Goal: Task Accomplishment & Management: Use online tool/utility

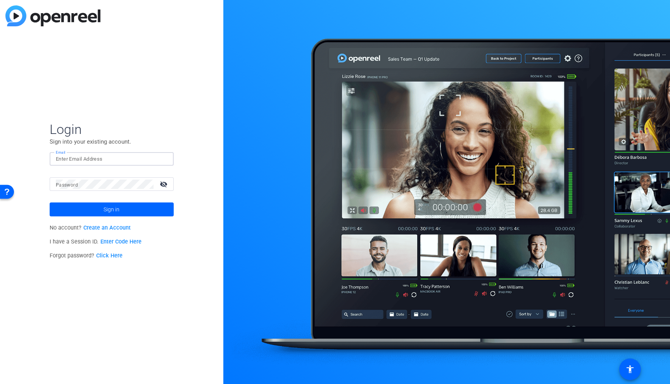
click at [88, 159] on input "Email" at bounding box center [112, 159] width 112 height 9
type input "satakshi.nath@servicenow.com"
click at [104, 208] on span "Sign in" at bounding box center [111, 209] width 16 height 19
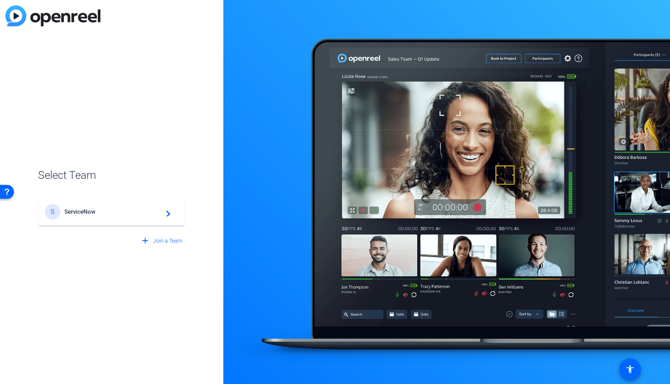
click at [124, 208] on div "S ServiceNow navigate_next" at bounding box center [111, 212] width 133 height 16
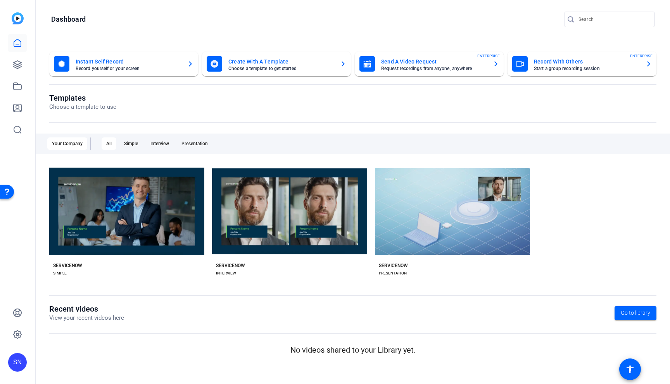
click at [150, 21] on openreel-page-title "Dashboard" at bounding box center [352, 20] width 603 height 16
click at [495, 63] on icon "button" at bounding box center [496, 63] width 6 height 9
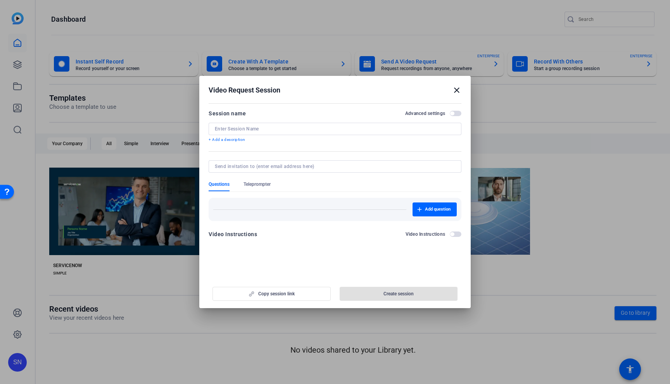
click at [286, 295] on div "Copy session link Create session" at bounding box center [335, 291] width 253 height 20
click at [262, 293] on div "Copy session link Create session" at bounding box center [335, 291] width 253 height 20
click at [243, 129] on input at bounding box center [335, 129] width 240 height 6
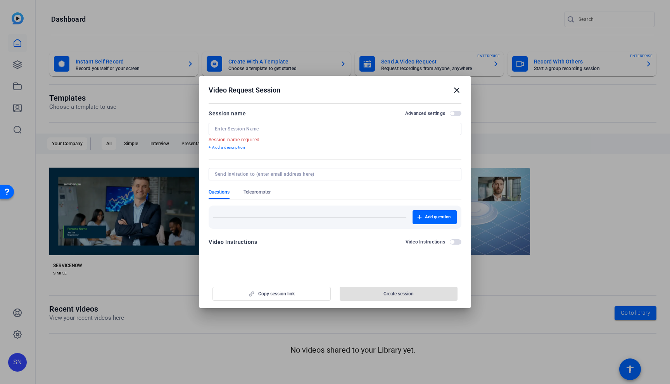
click at [460, 93] on mat-icon "close" at bounding box center [456, 90] width 9 height 9
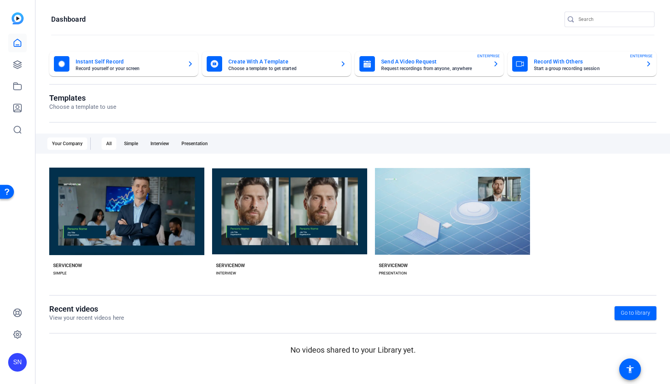
click at [600, 67] on mat-card-subtitle "Start a group recording session" at bounding box center [586, 68] width 105 height 5
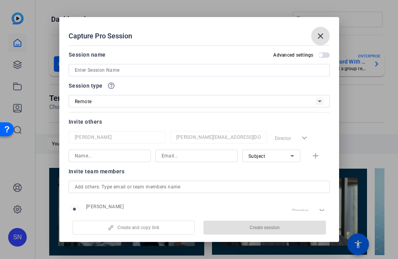
click at [148, 38] on div "Capture Pro Session close" at bounding box center [199, 36] width 261 height 19
click at [105, 64] on div at bounding box center [199, 70] width 249 height 12
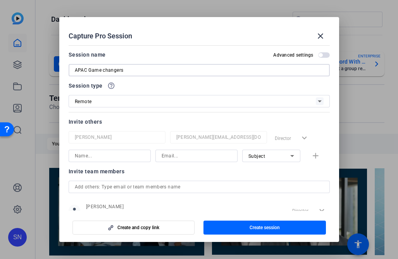
type input "APAC Game changers"
click at [126, 153] on input at bounding box center [110, 155] width 70 height 9
type input "Ranjan"
drag, startPoint x: 97, startPoint y: 158, endPoint x: 39, endPoint y: 153, distance: 58.4
click at [39, 153] on div "Capture Pro Session close Session name Advanced settings APAC Game changers Ses…" at bounding box center [199, 129] width 398 height 259
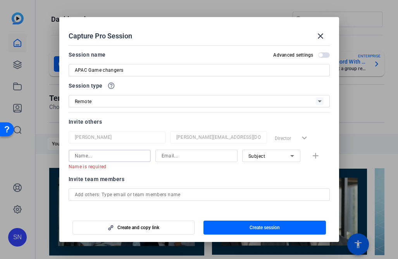
paste input "[EMAIL_ADDRESS][DOMAIN_NAME]"
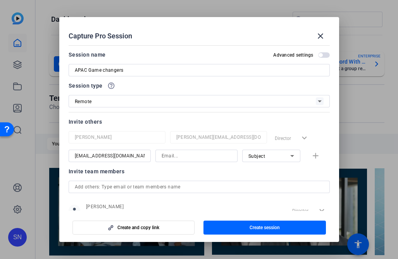
click at [143, 155] on div "[EMAIL_ADDRESS][DOMAIN_NAME]" at bounding box center [110, 156] width 82 height 12
drag, startPoint x: 74, startPoint y: 156, endPoint x: 182, endPoint y: 154, distance: 108.2
click at [182, 154] on div "ranjan.raman@servicenow.com Subject add" at bounding box center [199, 156] width 261 height 12
type input "r"
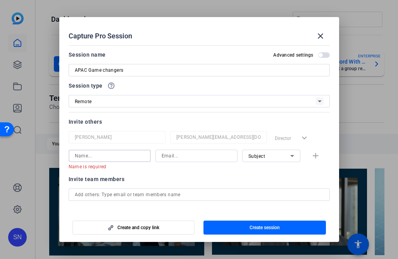
click at [183, 154] on input at bounding box center [197, 155] width 70 height 9
paste input "[EMAIL_ADDRESS][DOMAIN_NAME]"
type input "[EMAIL_ADDRESS][DOMAIN_NAME]"
click at [253, 162] on div at bounding box center [271, 166] width 58 height 9
click at [253, 158] on span "Subject" at bounding box center [256, 155] width 17 height 5
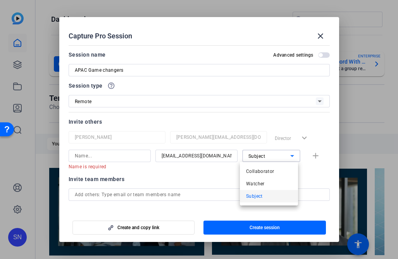
click at [209, 176] on div at bounding box center [199, 129] width 398 height 259
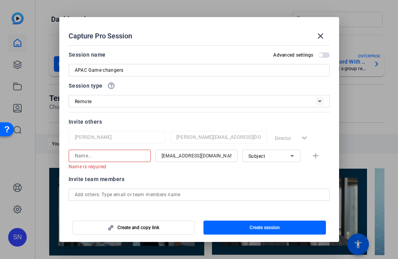
click at [112, 157] on input at bounding box center [110, 155] width 70 height 9
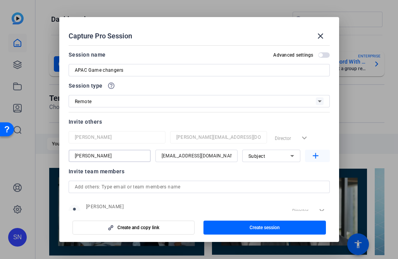
type input "[PERSON_NAME]"
click at [311, 157] on mat-icon "add" at bounding box center [316, 156] width 10 height 10
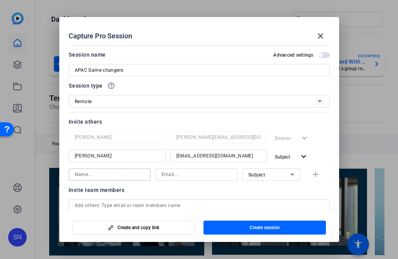
click at [115, 177] on input at bounding box center [110, 174] width 70 height 9
click at [186, 176] on input at bounding box center [197, 174] width 70 height 9
paste input "michelle.goh1@servicenow.com"
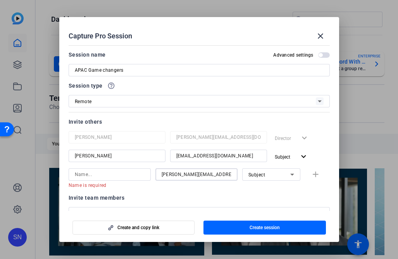
scroll to position [0, 1]
type input "michelle.goh1@servicenow.com"
click at [264, 187] on div at bounding box center [271, 185] width 58 height 9
click at [124, 174] on input at bounding box center [110, 174] width 70 height 9
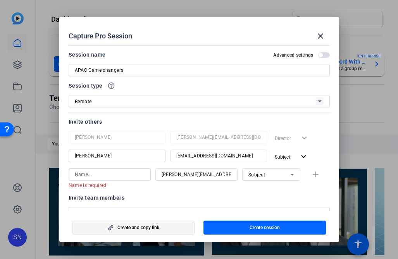
paste input "[PERSON_NAME]"
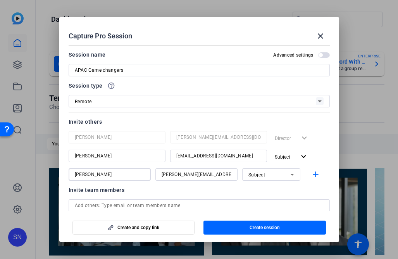
type input "[PERSON_NAME]"
click at [268, 186] on div at bounding box center [271, 185] width 58 height 9
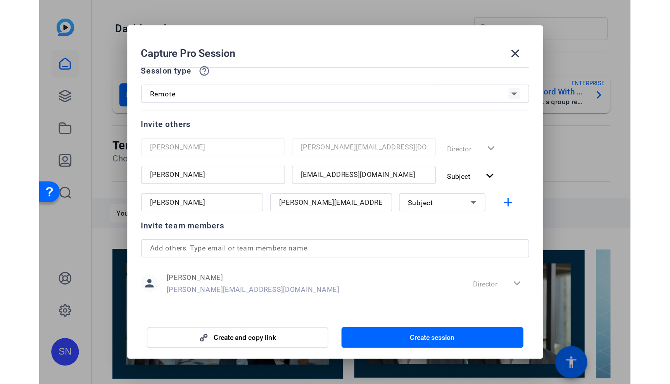
scroll to position [45, 0]
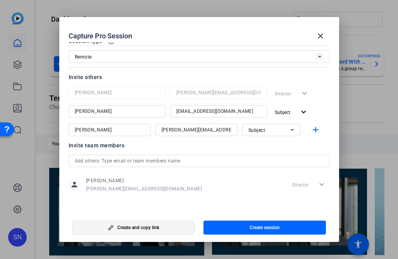
click at [138, 231] on span "button" at bounding box center [134, 227] width 122 height 19
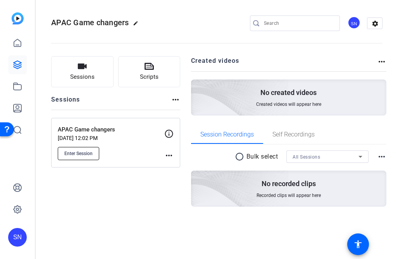
click at [92, 153] on span "Enter Session" at bounding box center [78, 153] width 28 height 6
click at [116, 224] on div "Sessions Scripts Sessions more_horiz APAC Game changers Aug 20, 2025 @ 12:02 PM…" at bounding box center [115, 143] width 129 height 175
click at [82, 153] on span "Enter Session" at bounding box center [78, 153] width 28 height 6
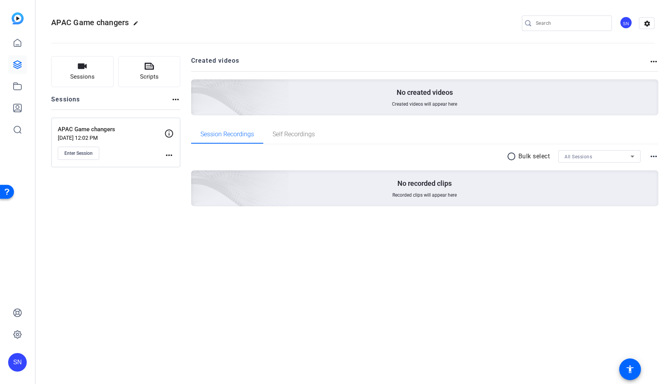
click at [15, 19] on img at bounding box center [18, 18] width 12 height 12
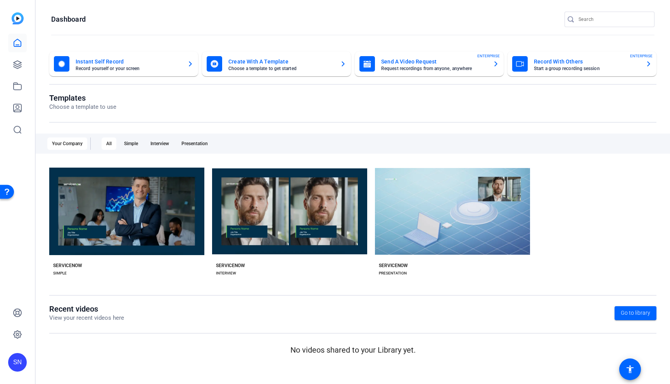
click at [436, 67] on mat-card-subtitle "Request recordings from anyone, anywhere" at bounding box center [433, 68] width 105 height 5
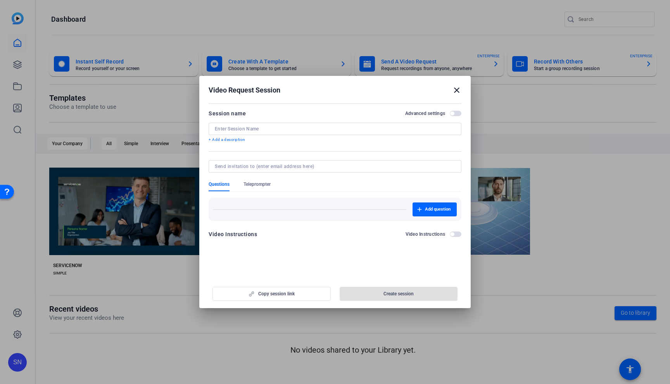
click at [266, 292] on div "Copy session link Create session" at bounding box center [335, 291] width 253 height 20
click at [245, 134] on div at bounding box center [335, 129] width 240 height 12
click at [244, 130] on input at bounding box center [335, 129] width 240 height 6
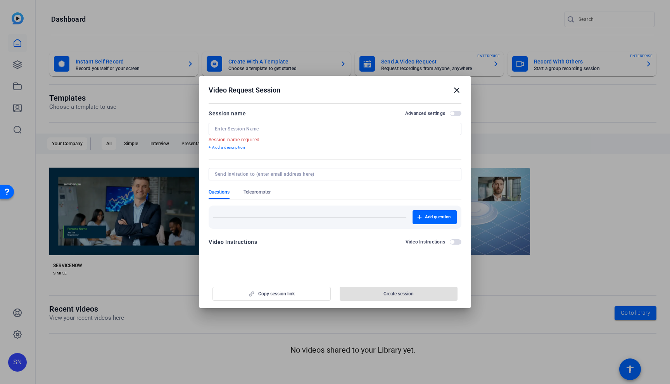
click at [578, 125] on div at bounding box center [335, 192] width 670 height 384
click at [279, 255] on mat-dialog-content "Session name Advanced settings Session name required + Add a description Questi…" at bounding box center [334, 180] width 271 height 159
click at [456, 88] on mat-icon "close" at bounding box center [456, 90] width 9 height 9
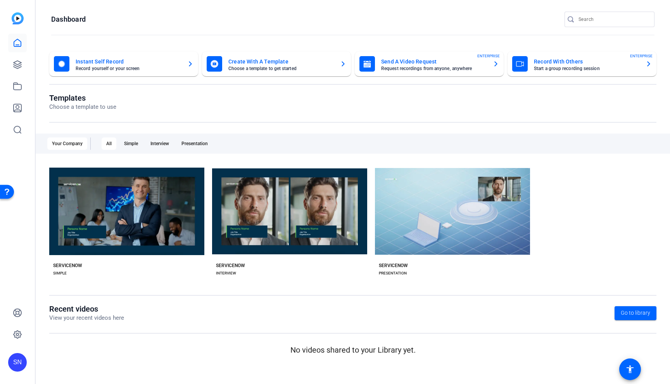
click at [295, 107] on openreel-page-title "Templates Choose a template to use" at bounding box center [352, 102] width 607 height 18
click at [235, 71] on div "Create With A Template Choose a template to get started" at bounding box center [277, 64] width 140 height 16
click at [419, 95] on openreel-page-title "Templates Choose a template to use" at bounding box center [352, 102] width 607 height 18
click at [241, 61] on mat-card-title "Create With A Template" at bounding box center [280, 61] width 105 height 9
click at [220, 109] on openreel-page-title "Templates Choose a template to use" at bounding box center [352, 102] width 607 height 18
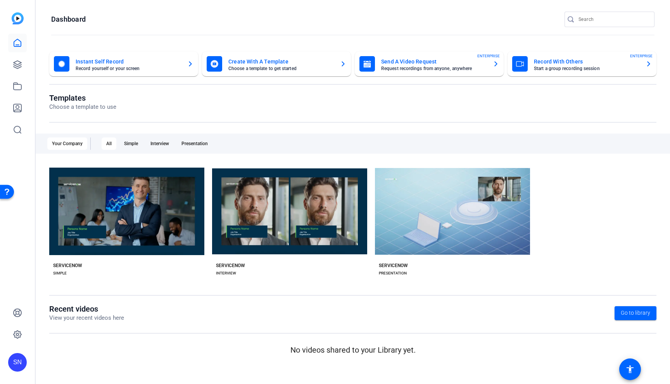
click at [422, 60] on mat-card-title "Send A Video Request" at bounding box center [433, 61] width 105 height 9
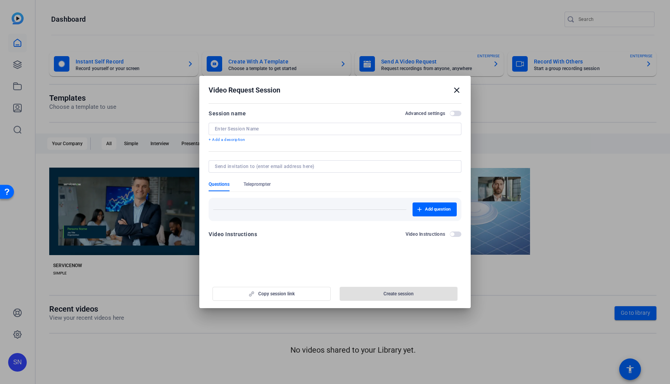
click at [243, 128] on input at bounding box center [335, 129] width 240 height 6
type input "APAC Game changers"
click at [271, 297] on div "Copy session link Create session" at bounding box center [335, 291] width 253 height 20
click at [272, 293] on div "Copy session link Create session" at bounding box center [335, 291] width 253 height 20
click at [233, 164] on input at bounding box center [333, 167] width 237 height 6
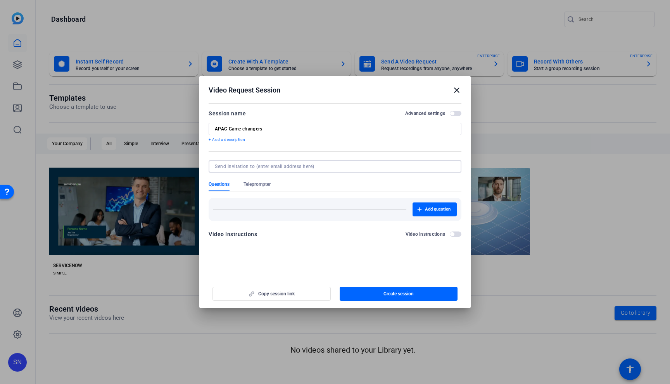
click at [209, 153] on form "Session name Advanced settings APAC Game changers + Add a description Questions…" at bounding box center [335, 176] width 253 height 135
click at [229, 169] on input at bounding box center [333, 167] width 237 height 6
paste input "[EMAIL_ADDRESS][DOMAIN_NAME]"
type input "[EMAIL_ADDRESS][DOMAIN_NAME]"
click at [321, 177] on mat-form-field at bounding box center [335, 170] width 253 height 21
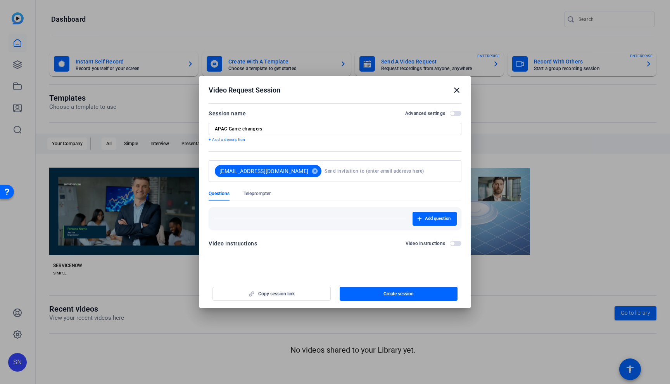
click at [324, 169] on input at bounding box center [388, 172] width 128 height 16
click at [324, 167] on input at bounding box center [388, 172] width 128 height 16
paste input "michelle.goh1@servicenow.com"
type input "michelle.goh1@servicenow.com"
click at [366, 190] on div at bounding box center [335, 186] width 253 height 9
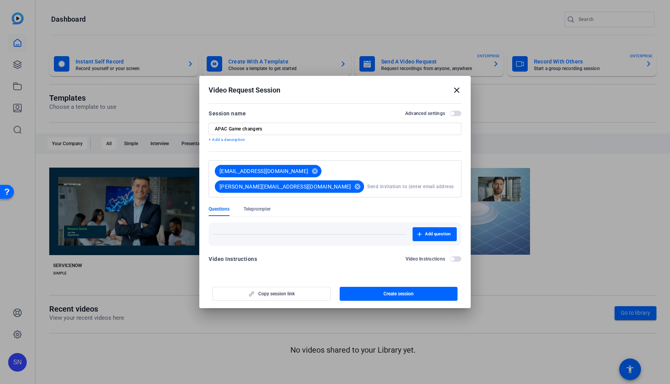
click at [297, 294] on div "Copy session link Create session" at bounding box center [335, 291] width 253 height 20
click at [267, 297] on div "Copy session link Create session" at bounding box center [335, 291] width 253 height 20
click at [276, 292] on div "Copy session link Create session" at bounding box center [335, 291] width 253 height 20
click at [302, 270] on openreel-new-create-edit-ugc-session "Video Request Session close Session name Advanced settings APAC Game changers +…" at bounding box center [334, 192] width 271 height 233
click at [388, 294] on span "Create session" at bounding box center [398, 294] width 30 height 6
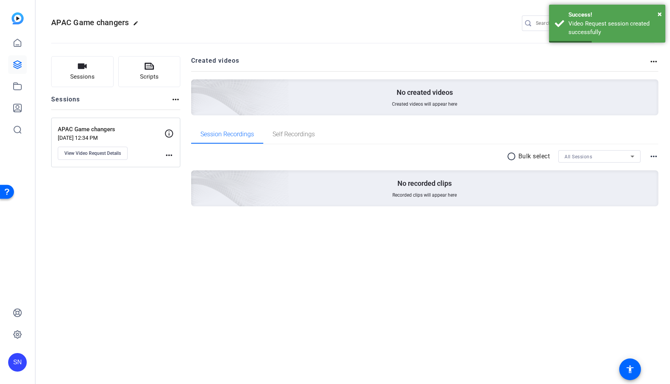
click at [348, 317] on div "APAC Game changers edit SN settings Sessions Scripts Sessions more_horiz APAC G…" at bounding box center [353, 192] width 634 height 384
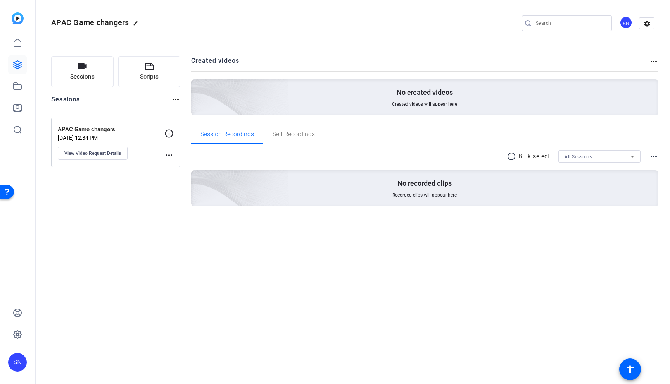
click at [169, 156] on mat-icon "more_horiz" at bounding box center [168, 155] width 9 height 9
click at [152, 152] on div at bounding box center [335, 192] width 670 height 384
click at [90, 134] on div "APAC Game changers Aug 20, 2025 @ 12:34 PM View Video Request Details" at bounding box center [111, 142] width 107 height 35
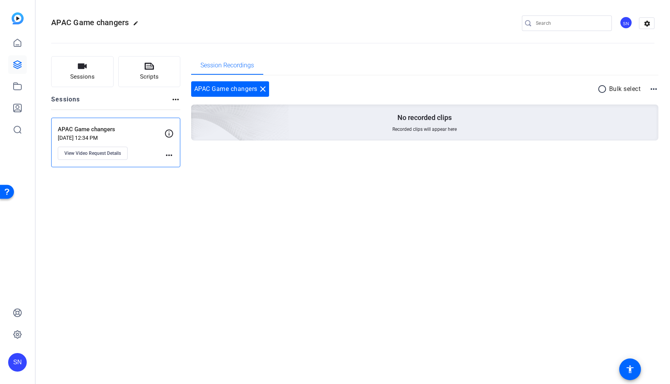
click at [479, 221] on div "APAC Game changers edit SN settings Sessions Scripts Sessions more_horiz APAC G…" at bounding box center [353, 192] width 634 height 384
click at [68, 124] on div "APAC Game changers Aug 20, 2025 @ 12:34 PM View Video Request Details more_horiz" at bounding box center [115, 143] width 129 height 50
click at [167, 157] on mat-icon "more_horiz" at bounding box center [168, 155] width 9 height 9
click at [98, 155] on div at bounding box center [335, 192] width 670 height 384
click at [72, 153] on span "View Video Request Details" at bounding box center [92, 153] width 57 height 6
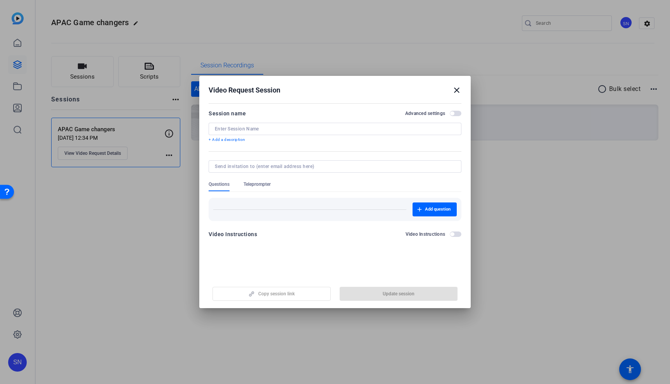
type input "APAC Game changers"
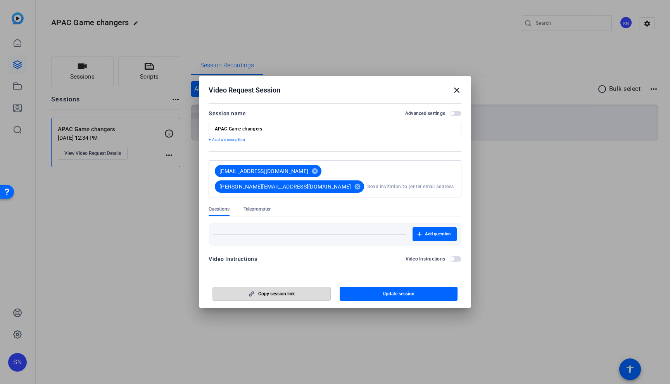
click at [277, 294] on span "Copy session link" at bounding box center [276, 294] width 36 height 6
click at [454, 89] on mat-icon "close" at bounding box center [456, 90] width 9 height 9
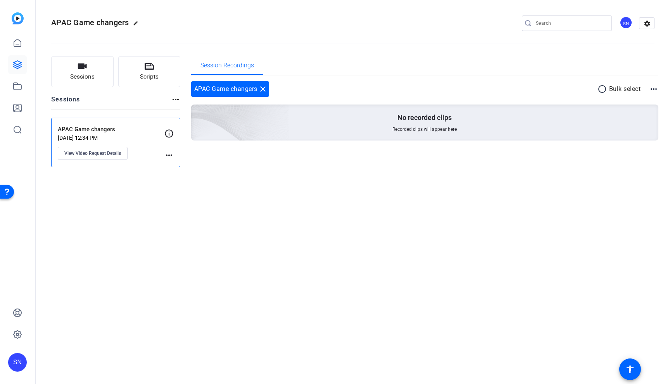
click at [393, 172] on div "Sessions Scripts Sessions more_horiz APAC Game changers Aug 20, 2025 @ 12:34 PM…" at bounding box center [353, 112] width 634 height 131
click at [17, 20] on img at bounding box center [18, 18] width 12 height 12
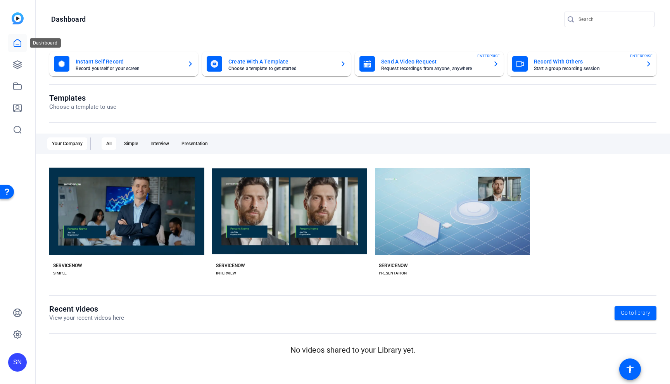
click at [22, 48] on link at bounding box center [17, 43] width 19 height 19
click at [20, 18] on img at bounding box center [18, 18] width 12 height 12
click at [397, 95] on openreel-page-title "Templates Choose a template to use" at bounding box center [352, 102] width 607 height 18
click at [416, 57] on mat-card-title "Send A Video Request" at bounding box center [433, 61] width 105 height 9
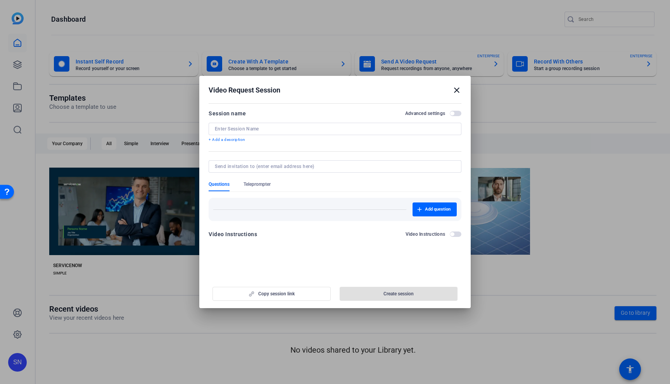
click at [518, 81] on div at bounding box center [335, 192] width 670 height 384
click at [460, 91] on mat-icon "close" at bounding box center [456, 90] width 9 height 9
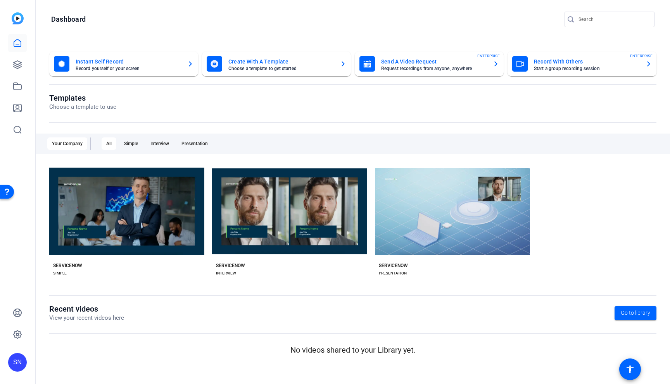
click at [21, 22] on img at bounding box center [18, 18] width 12 height 12
click at [14, 18] on img at bounding box center [18, 18] width 12 height 12
click at [595, 122] on div at bounding box center [352, 122] width 607 height 1
click at [282, 33] on openreel-divider-bar at bounding box center [352, 35] width 603 height 17
click at [395, 64] on mat-card-title "Send A Video Request" at bounding box center [433, 61] width 105 height 9
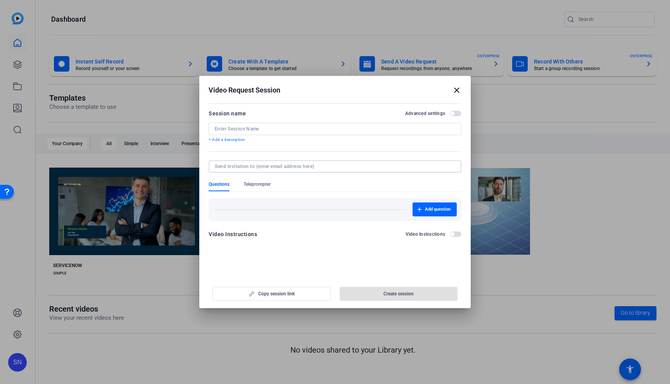
click at [246, 165] on input at bounding box center [333, 167] width 237 height 6
click at [438, 184] on div "Questions Teleprompter" at bounding box center [335, 186] width 253 height 10
click at [260, 186] on span "Teleprompter" at bounding box center [256, 184] width 27 height 6
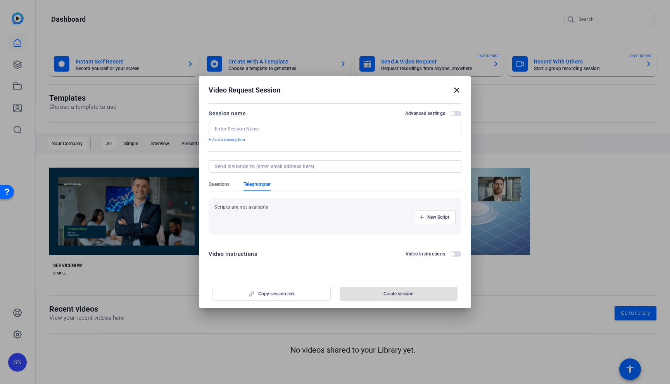
click at [228, 186] on span "Questions" at bounding box center [219, 184] width 21 height 6
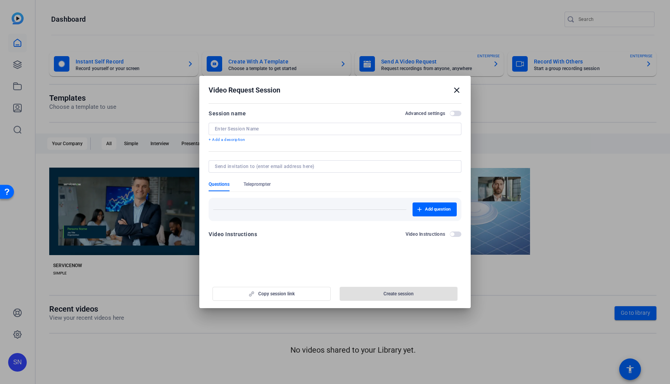
click at [234, 170] on div at bounding box center [335, 166] width 240 height 12
click at [408, 282] on div "Copy session link Create session" at bounding box center [335, 291] width 253 height 20
click at [457, 239] on div "Video Instructions Video Instructions" at bounding box center [335, 237] width 253 height 14
click at [456, 234] on span "button" at bounding box center [456, 234] width 12 height 5
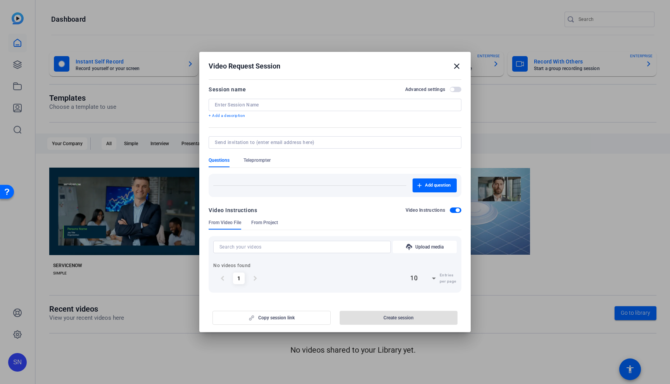
click at [259, 318] on div "Copy session link Create session" at bounding box center [335, 315] width 253 height 20
click at [233, 144] on input at bounding box center [333, 143] width 237 height 6
click at [213, 131] on form "Session name Advanced settings + Add a description Questions Teleprompter Add q…" at bounding box center [335, 189] width 253 height 208
click at [257, 140] on input at bounding box center [333, 143] width 237 height 6
paste input "https://capture.openreel.com/ugc-subject/d59012a886a9b0dc5402f4c1458987a45ce4e7…"
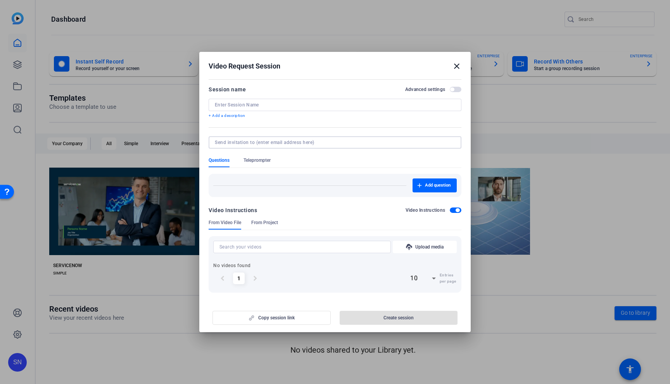
type input "https://capture.openreel.com/ugc-subject/d59012a886a9b0dc5402f4c1458987a45ce4e7…"
click at [267, 217] on div "Video Instructions Video Instructions" at bounding box center [335, 213] width 253 height 14
click at [266, 221] on span "From Project" at bounding box center [264, 223] width 27 height 6
click at [231, 221] on span "From Video File" at bounding box center [225, 223] width 33 height 6
click at [228, 154] on div at bounding box center [335, 153] width 253 height 9
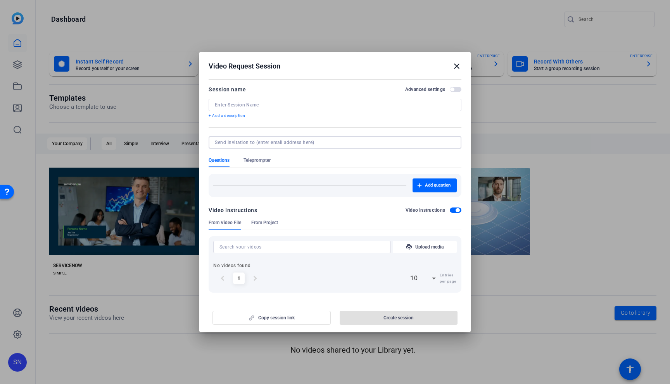
click at [233, 141] on input at bounding box center [333, 143] width 237 height 6
click at [385, 117] on p "+ Add a description" at bounding box center [335, 116] width 253 height 6
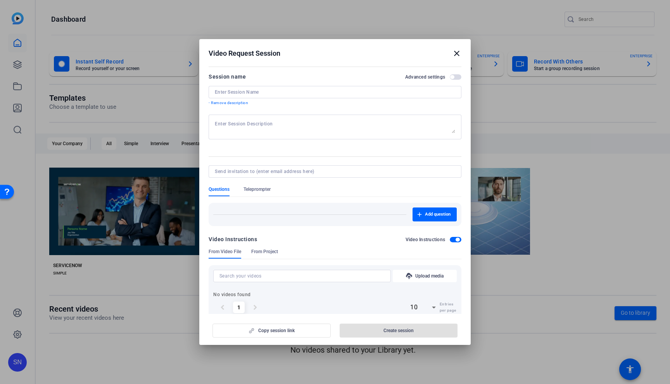
click at [451, 78] on span "button" at bounding box center [456, 76] width 12 height 5
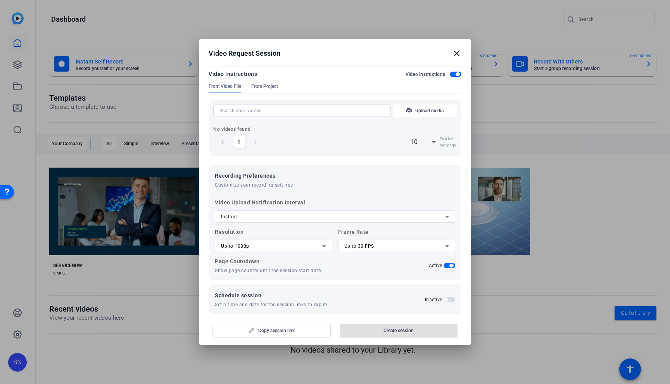
scroll to position [0, 0]
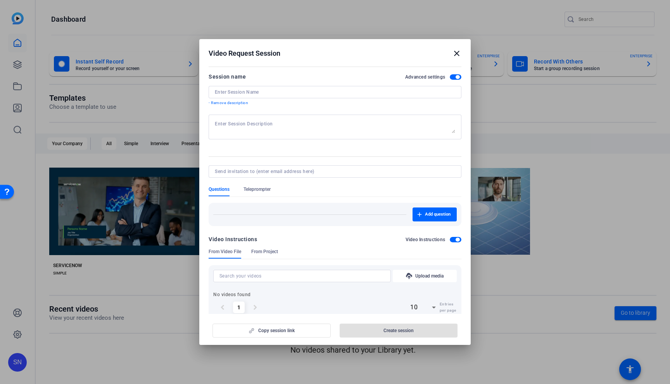
click at [229, 172] on input at bounding box center [333, 172] width 237 height 6
paste input "michelle.goh1@servicenow.com"
type input "michelle.goh1@servicenow.com"
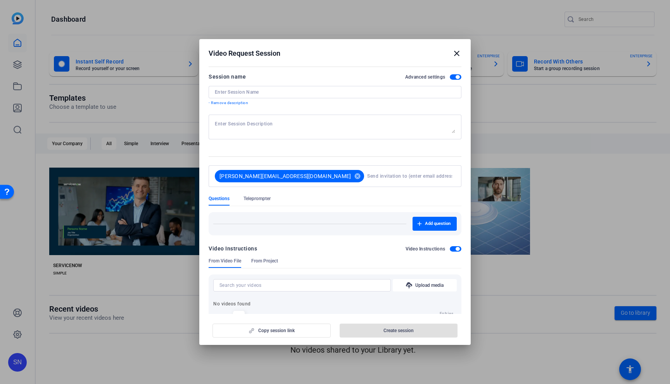
click at [312, 181] on mat-form-field "michelle.goh1@servicenow.com cancel" at bounding box center [335, 180] width 253 height 30
click at [367, 176] on input at bounding box center [409, 177] width 85 height 16
click at [367, 178] on input at bounding box center [409, 177] width 85 height 16
paste input "[EMAIL_ADDRESS][DOMAIN_NAME]"
type input "[EMAIL_ADDRESS][DOMAIN_NAME]"
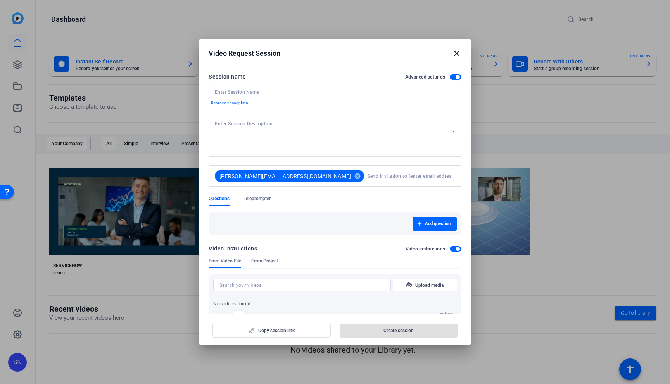
click at [315, 202] on div "Questions Teleprompter" at bounding box center [335, 201] width 253 height 10
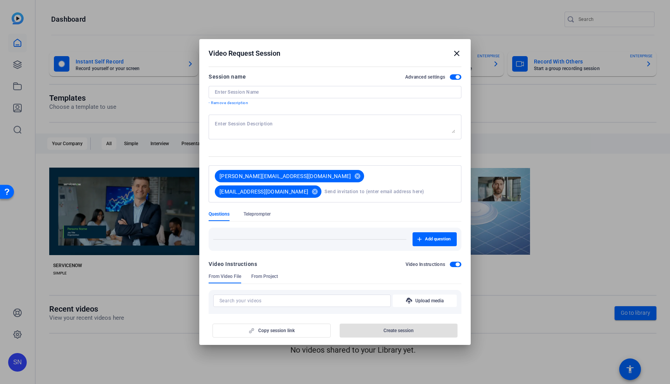
click at [455, 54] on mat-icon "close" at bounding box center [456, 53] width 9 height 9
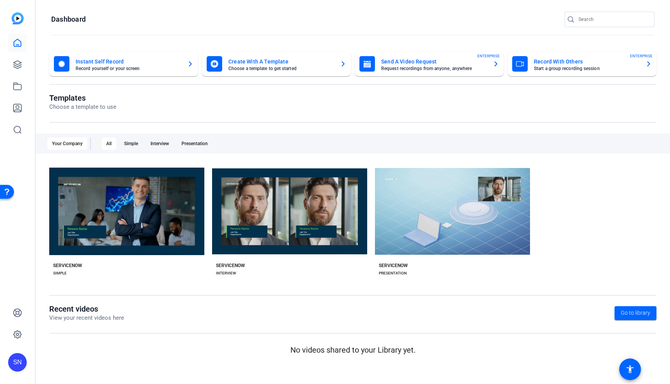
click at [575, 69] on mat-card-subtitle "Start a group recording session" at bounding box center [586, 68] width 105 height 5
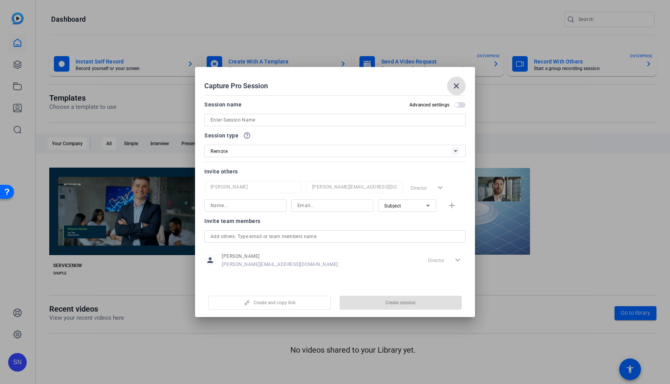
click at [226, 181] on mat-form-field "[PERSON_NAME]" at bounding box center [252, 187] width 97 height 12
click at [224, 209] on input at bounding box center [245, 205] width 70 height 9
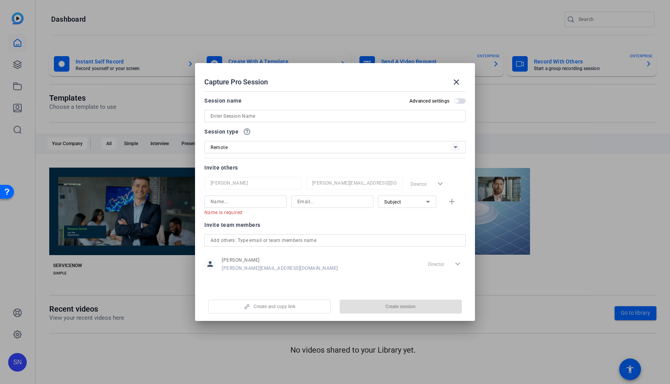
click at [295, 204] on div at bounding box center [332, 202] width 82 height 12
click at [287, 217] on openreel-capture-pro-session-invite-users "Invite others Satakshi Nath satakshi.nath@ServiceNow.com Director expand_more N…" at bounding box center [334, 222] width 261 height 119
click at [282, 244] on input "text" at bounding box center [334, 240] width 249 height 9
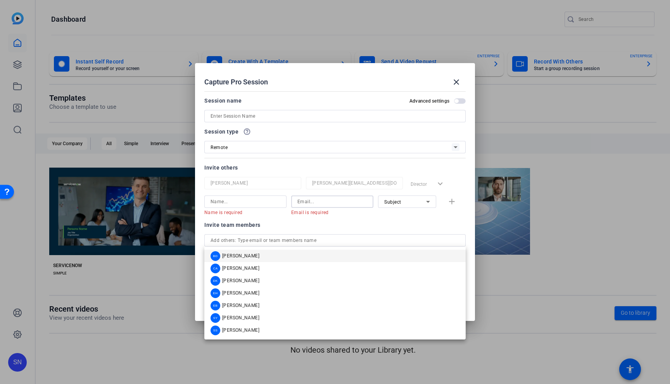
click at [305, 201] on input at bounding box center [332, 201] width 70 height 9
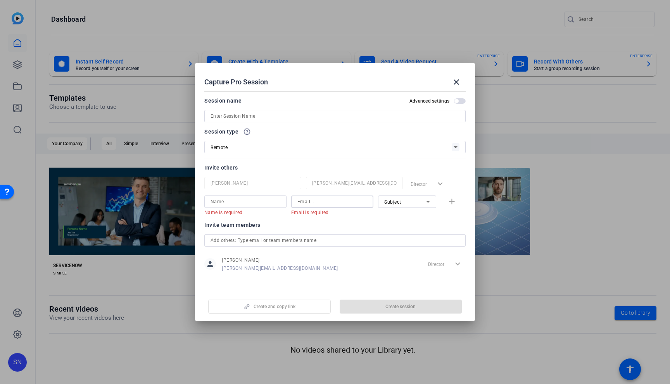
paste input "[EMAIL_ADDRESS][DOMAIN_NAME]"
type input "[EMAIL_ADDRESS][DOMAIN_NAME]"
click at [313, 221] on div "Invite team members" at bounding box center [334, 225] width 261 height 9
click at [242, 202] on input at bounding box center [245, 201] width 70 height 9
paste input "[PERSON_NAME]"
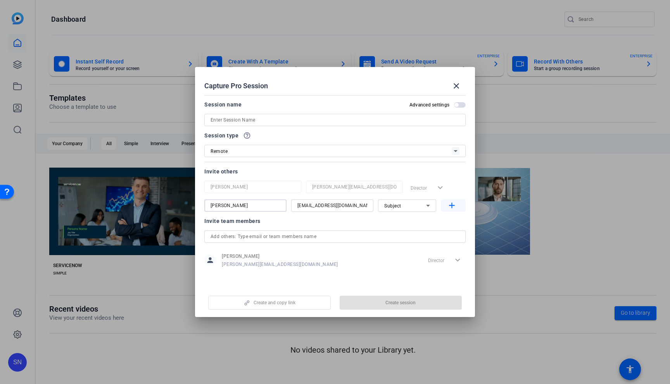
type input "[PERSON_NAME]"
click at [447, 202] on mat-icon "add" at bounding box center [452, 206] width 10 height 10
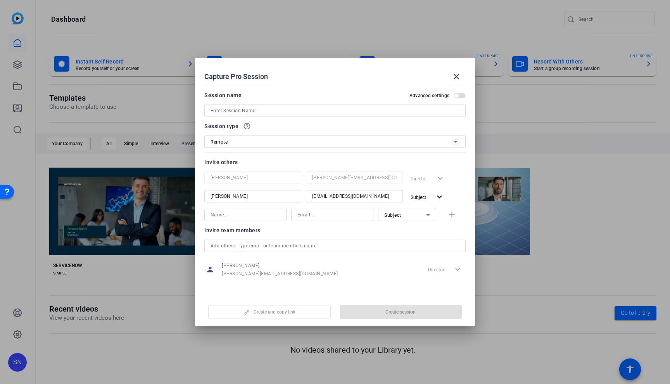
click at [327, 216] on input at bounding box center [332, 214] width 70 height 9
paste input "michelle.goh1@servicenow.com"
type input "michelle.goh1@servicenow.com"
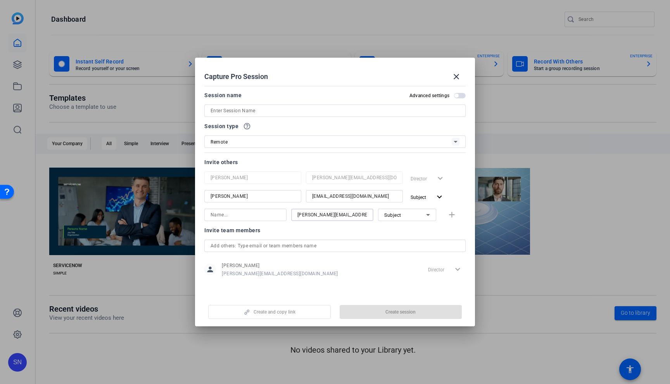
click at [336, 230] on div "Invite team members" at bounding box center [334, 230] width 261 height 9
click at [237, 217] on input at bounding box center [245, 214] width 70 height 9
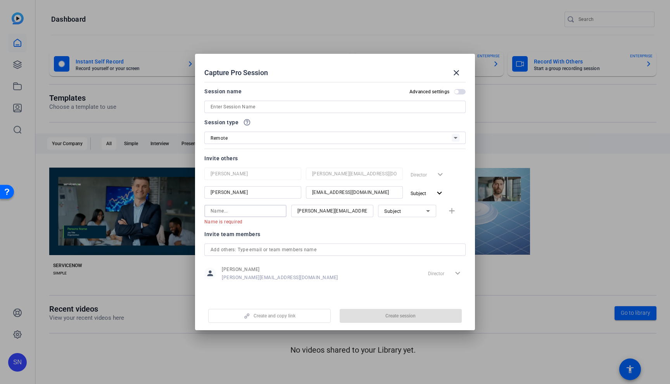
paste input "[PERSON_NAME]"
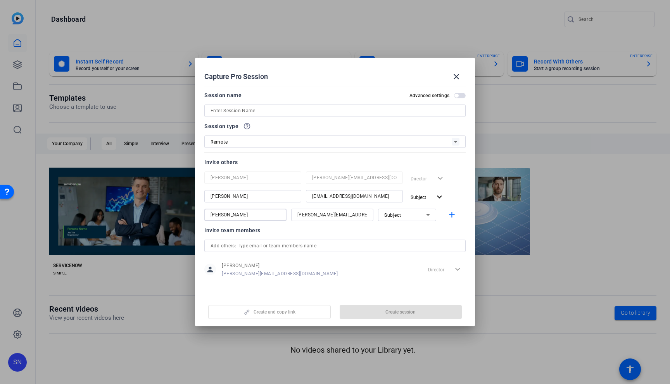
type input "[PERSON_NAME]"
click at [348, 233] on div "Invite team members" at bounding box center [334, 230] width 261 height 9
click at [261, 113] on input at bounding box center [334, 110] width 249 height 9
click at [277, 100] on div "Session name Advanced settings" at bounding box center [334, 104] width 261 height 26
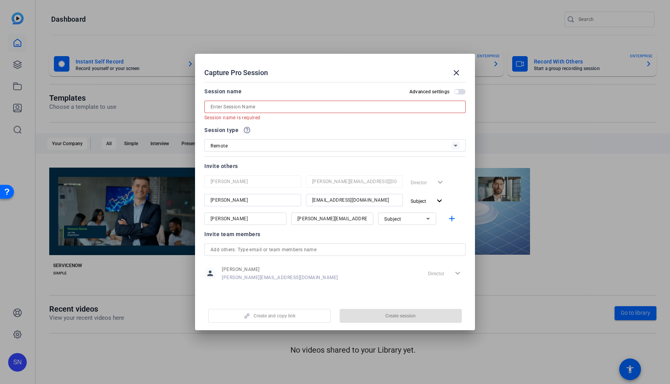
click at [254, 104] on input at bounding box center [334, 106] width 249 height 9
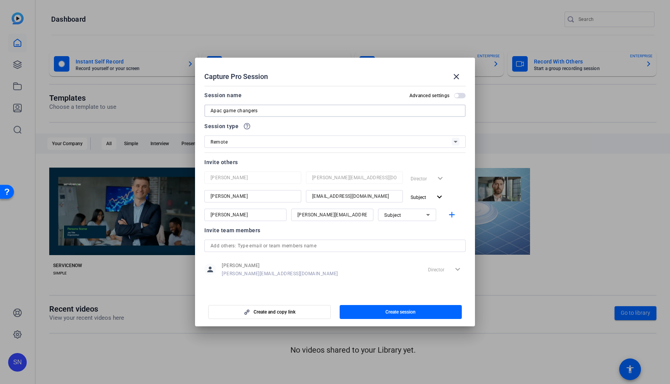
type input "Apac game changers"
click at [319, 289] on mat-dialog-content "Session name Advanced settings Apac game changers Session type help_outline Rem…" at bounding box center [335, 189] width 280 height 213
click at [268, 313] on span "Create and copy link" at bounding box center [274, 312] width 42 height 6
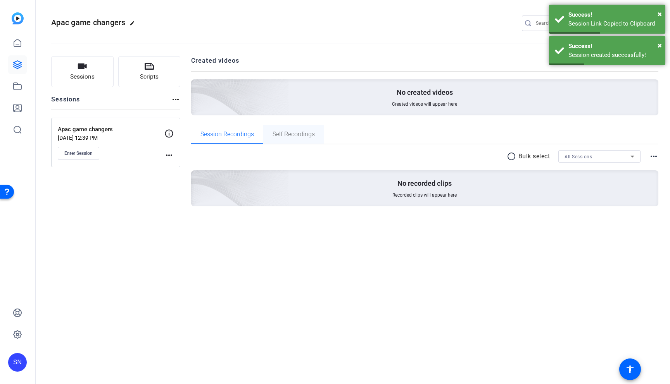
click at [302, 134] on span "Self Recordings" at bounding box center [293, 134] width 42 height 6
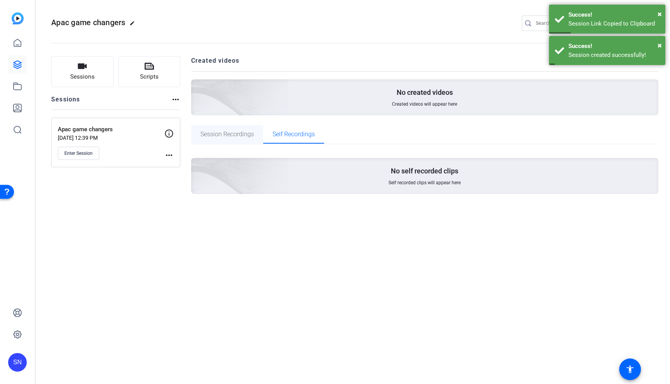
click at [244, 134] on span "Session Recordings" at bounding box center [226, 134] width 53 height 6
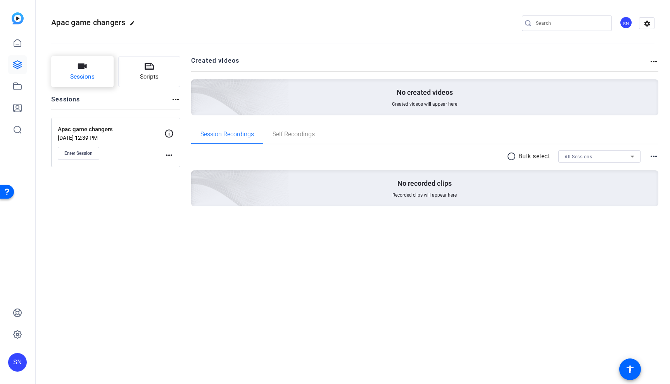
click at [95, 78] on button "Sessions" at bounding box center [82, 71] width 62 height 31
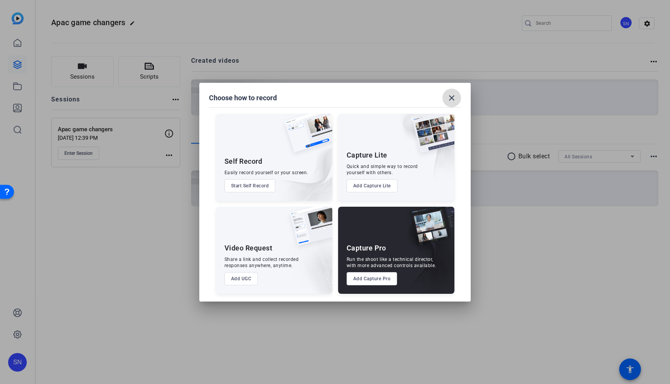
click at [449, 100] on mat-icon "close" at bounding box center [451, 97] width 9 height 9
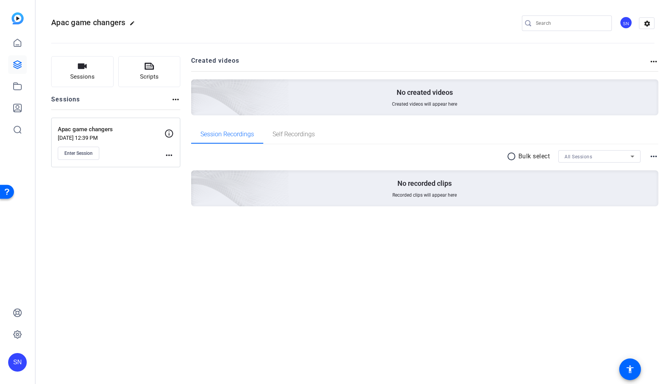
click at [303, 307] on div "Apac game changers edit SN settings Sessions Scripts Sessions more_horiz Apac g…" at bounding box center [353, 192] width 634 height 384
click at [86, 151] on span "Enter Session" at bounding box center [78, 153] width 28 height 6
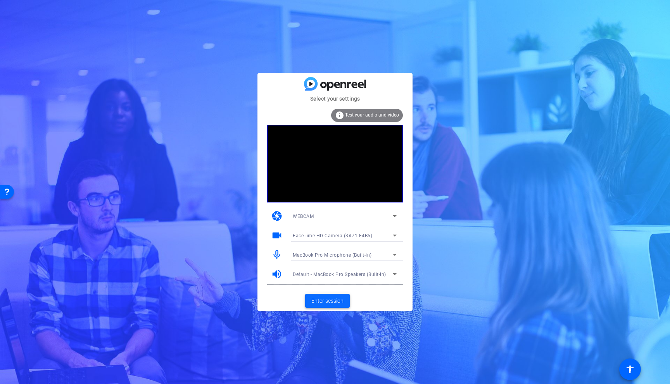
click at [330, 302] on span "Enter session" at bounding box center [327, 301] width 32 height 8
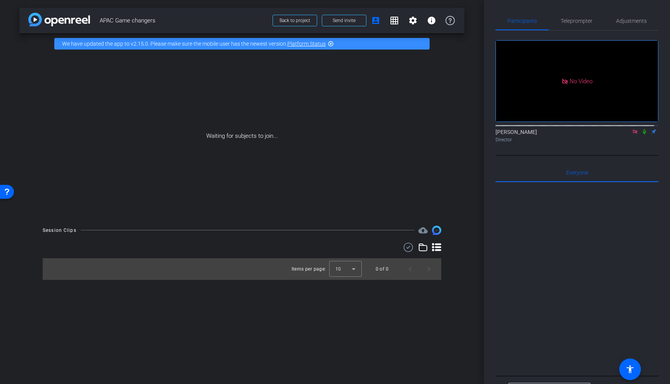
click at [579, 236] on div at bounding box center [576, 279] width 163 height 192
click at [641, 134] on icon at bounding box center [644, 131] width 6 height 5
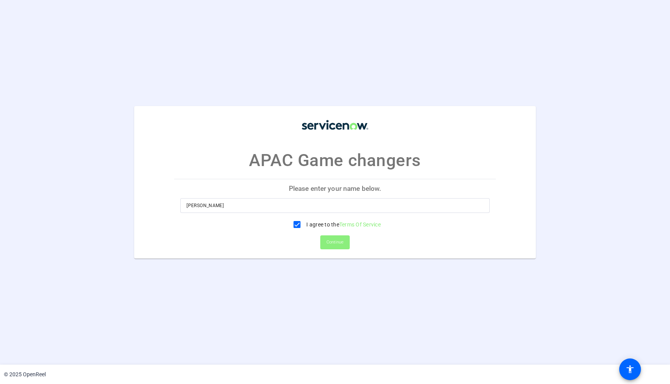
click at [338, 246] on span "Continue" at bounding box center [334, 243] width 17 height 12
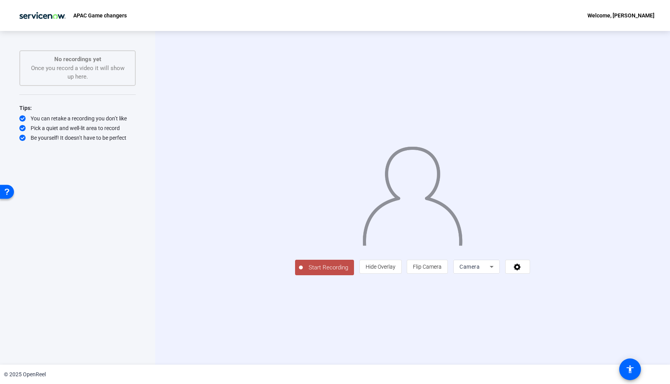
click at [84, 219] on div "Start Recording No recordings yet Once you record a video it will show up here.…" at bounding box center [77, 189] width 116 height 279
click at [75, 68] on div "No recordings yet Once you record a video it will show up here." at bounding box center [77, 68] width 99 height 26
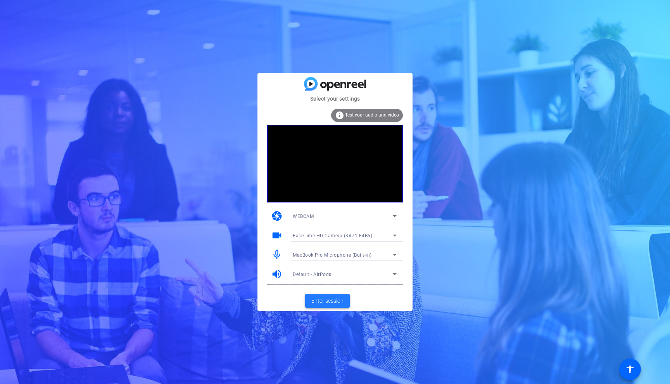
click at [319, 303] on span "Enter session" at bounding box center [327, 301] width 32 height 8
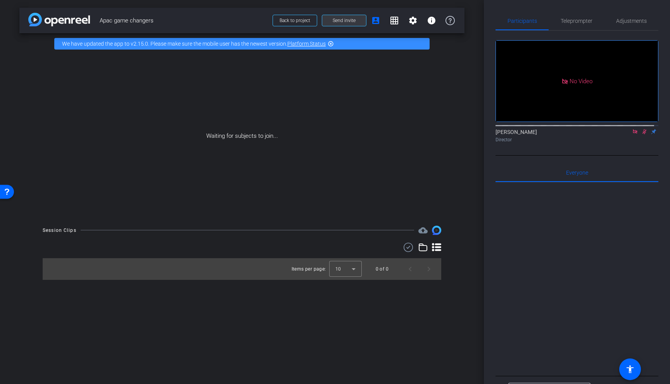
click at [340, 23] on span "Send invite" at bounding box center [344, 20] width 23 height 6
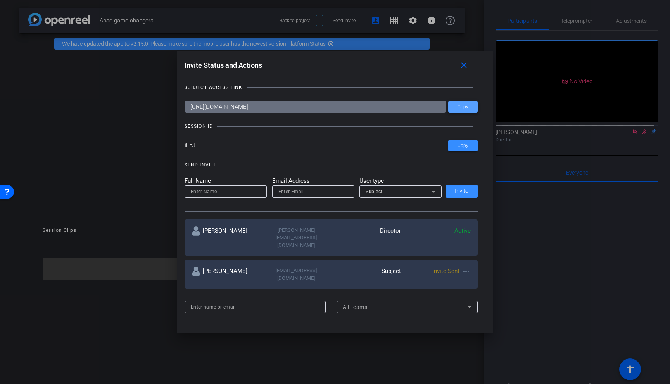
click at [457, 109] on span "Copy" at bounding box center [462, 107] width 11 height 6
click at [390, 351] on div at bounding box center [335, 192] width 670 height 384
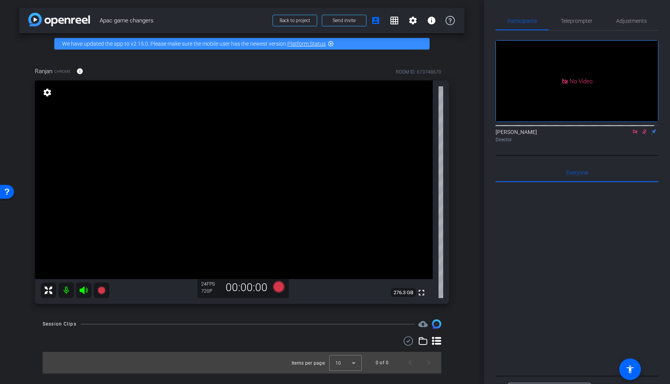
click at [633, 134] on icon at bounding box center [635, 131] width 4 height 4
click at [633, 134] on icon at bounding box center [635, 131] width 4 height 5
click at [613, 276] on div at bounding box center [576, 279] width 163 height 192
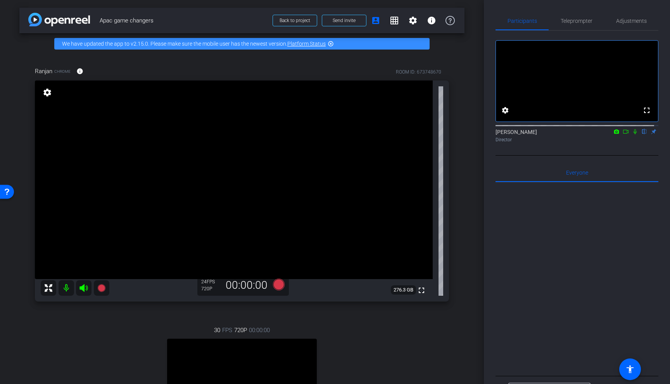
click at [581, 301] on div at bounding box center [576, 279] width 163 height 192
click at [610, 326] on div at bounding box center [576, 279] width 163 height 192
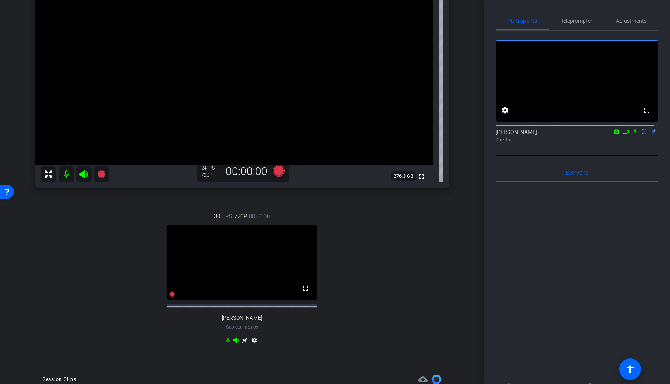
scroll to position [45, 0]
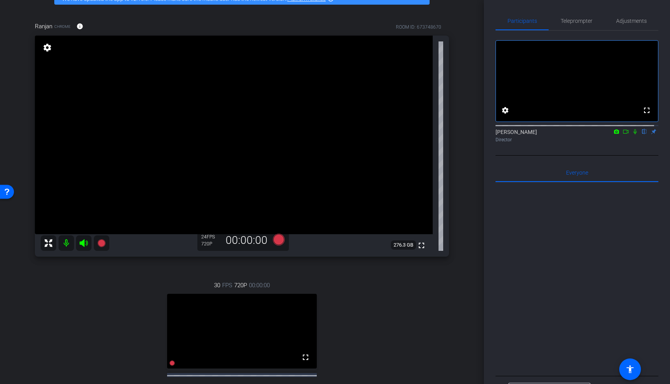
click at [388, 328] on div "30 FPS 720P 00:00:00 fullscreen [PERSON_NAME] Subject - Firefox settings" at bounding box center [242, 349] width 414 height 160
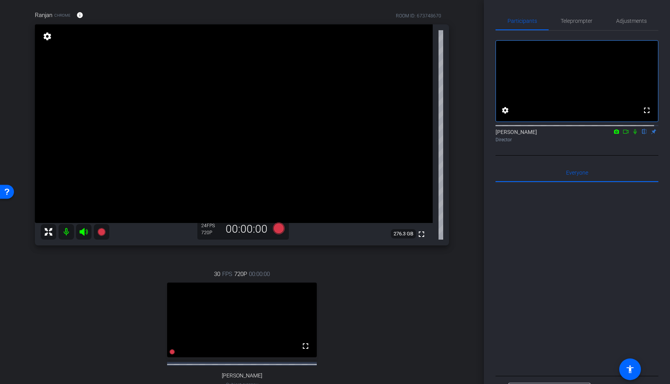
scroll to position [58, 0]
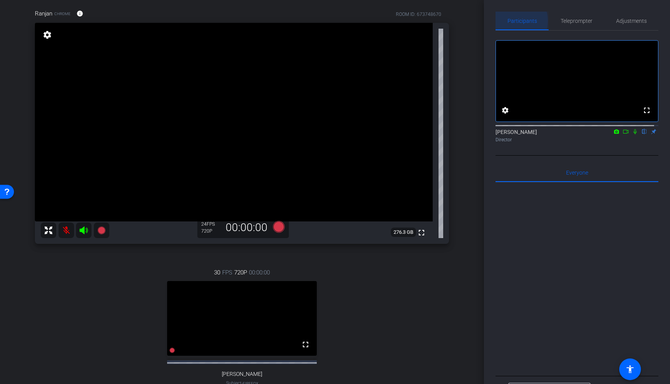
click at [509, 21] on span "Participants" at bounding box center [521, 20] width 29 height 5
click at [619, 19] on span "Adjustments" at bounding box center [631, 20] width 31 height 5
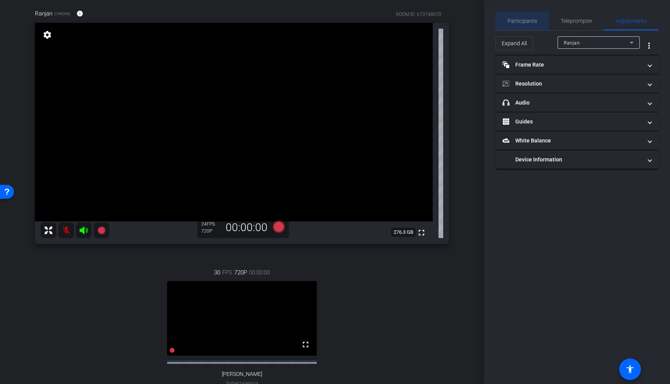
click at [524, 19] on span "Participants" at bounding box center [521, 20] width 29 height 5
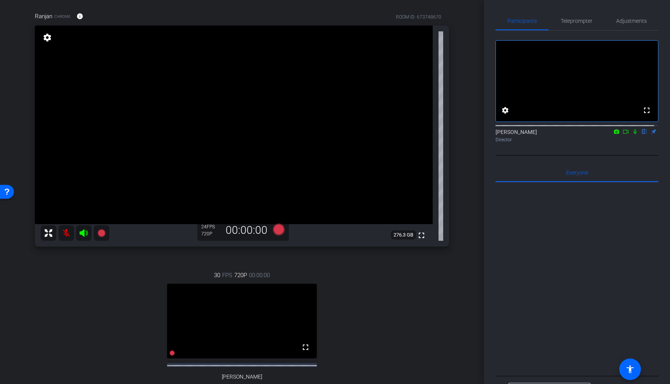
scroll to position [0, 0]
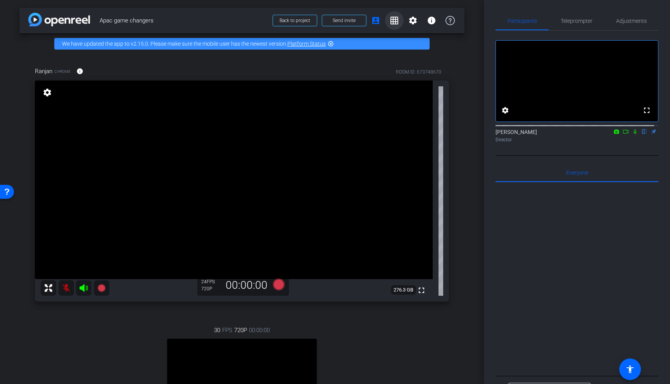
click at [397, 21] on span at bounding box center [394, 20] width 19 height 19
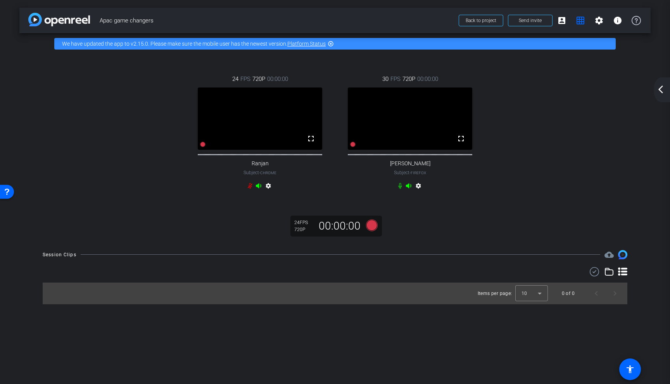
click at [567, 224] on div "24 FPS 720P 00:00:00 fullscreen Ranjan Subject - Chrome settings 30 FPS 720P 00…" at bounding box center [334, 148] width 631 height 188
click at [584, 18] on mat-icon "grid_on" at bounding box center [580, 20] width 9 height 9
click at [576, 24] on mat-icon "grid_on" at bounding box center [580, 20] width 9 height 9
click at [581, 21] on mat-icon "grid_on" at bounding box center [580, 20] width 9 height 9
click at [106, 224] on div "24 FPS 720P 00:00:00 fullscreen Ranjan Subject - Chrome settings 30 FPS 720P 00…" at bounding box center [334, 148] width 631 height 188
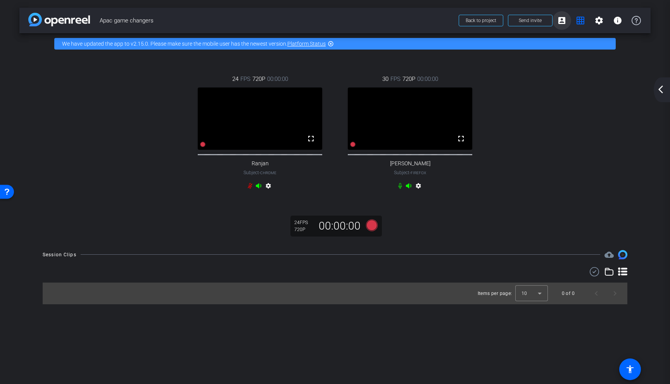
click at [564, 20] on mat-icon "account_box" at bounding box center [561, 20] width 9 height 9
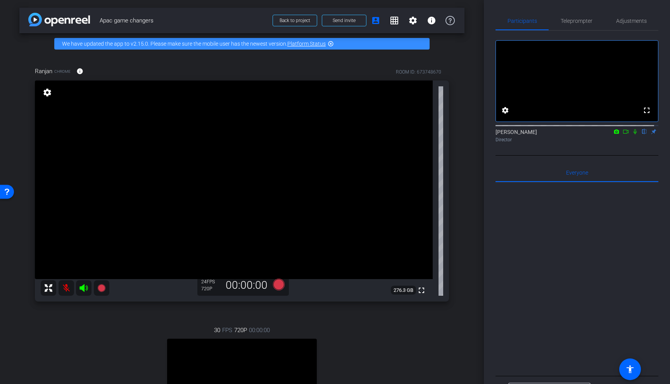
click at [561, 285] on div at bounding box center [576, 279] width 163 height 192
click at [530, 262] on div at bounding box center [576, 279] width 163 height 192
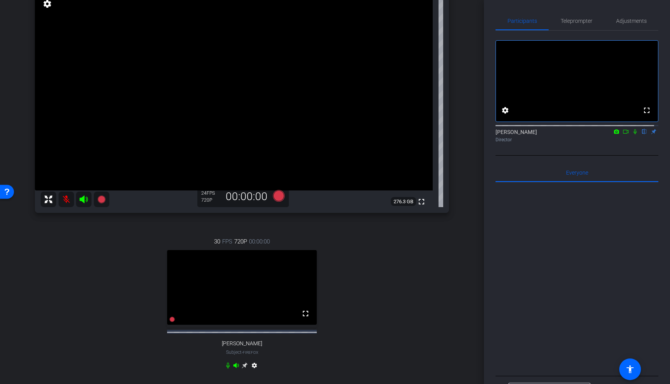
scroll to position [13, 0]
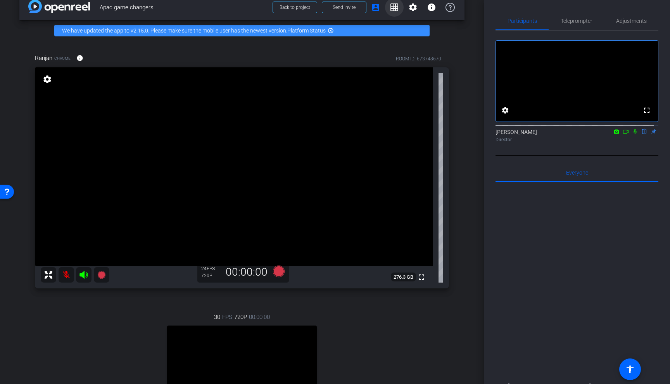
click at [390, 8] on mat-icon "grid_on" at bounding box center [394, 7] width 9 height 9
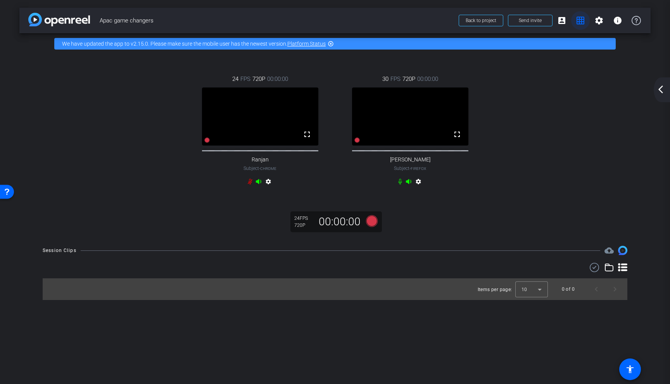
scroll to position [0, 0]
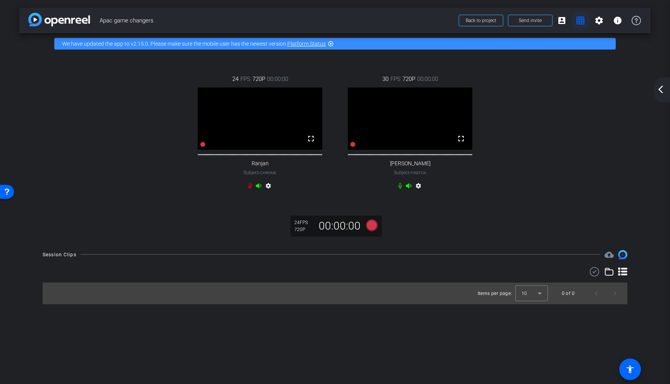
click at [577, 23] on mat-icon "grid_on" at bounding box center [580, 20] width 9 height 9
click at [562, 23] on mat-icon "account_box" at bounding box center [561, 20] width 9 height 9
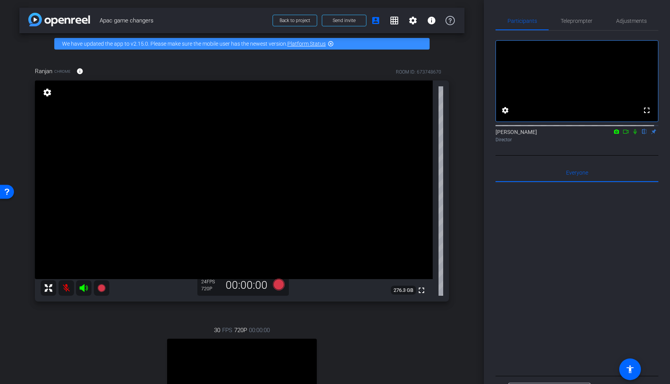
click at [389, 26] on span at bounding box center [394, 20] width 19 height 19
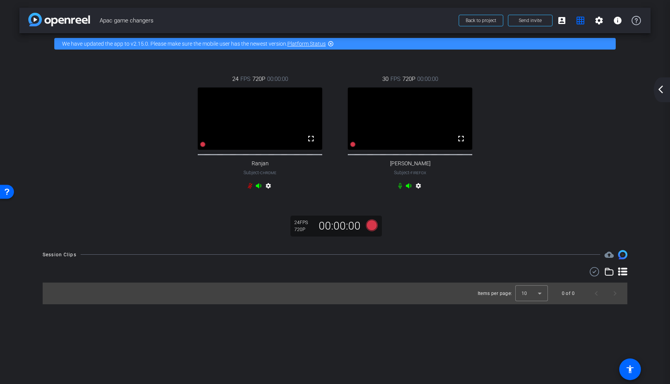
click at [619, 153] on div "24 FPS 720P 00:00:00 fullscreen Ranjan Subject - Chrome settings 30 FPS 720P 00…" at bounding box center [335, 133] width 600 height 143
click at [119, 150] on div "24 FPS 720P 00:00:00 fullscreen Ranjan Subject - Chrome settings 30 FPS 720P 00…" at bounding box center [335, 133] width 600 height 143
click at [576, 238] on div "24 FPS 720P 00:00:00 fullscreen Ranjan Subject - Chrome settings 30 FPS 720P 00…" at bounding box center [334, 148] width 631 height 188
click at [370, 231] on icon at bounding box center [372, 225] width 12 height 12
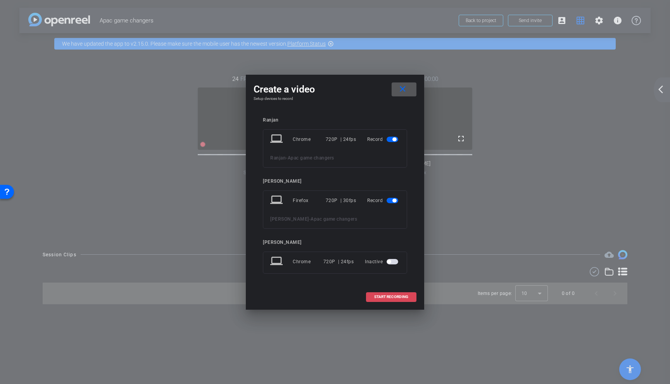
click at [392, 297] on span "START RECORDING" at bounding box center [391, 297] width 34 height 4
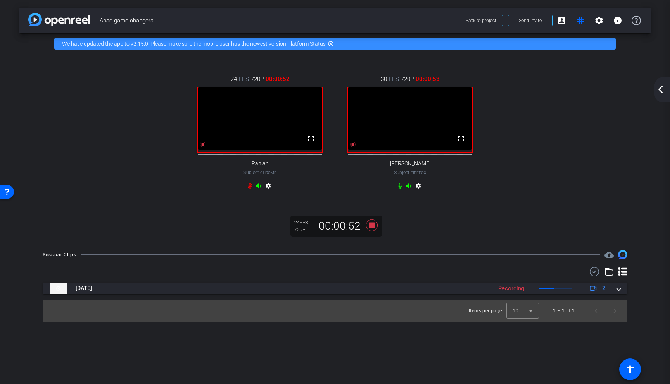
click at [250, 192] on div "settings" at bounding box center [260, 187] width 26 height 9
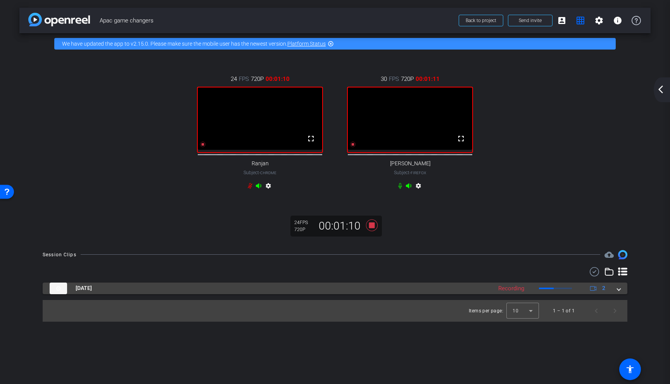
click at [620, 295] on mat-expansion-panel-header "[DATE] Recording 2" at bounding box center [335, 289] width 584 height 12
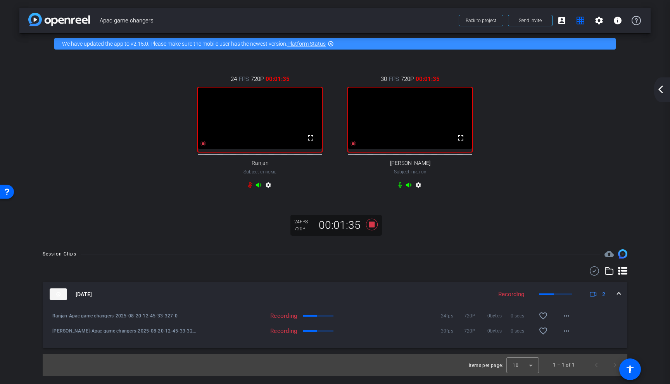
click at [248, 191] on div "settings" at bounding box center [260, 186] width 26 height 9
click at [577, 24] on mat-icon "grid_on" at bounding box center [580, 20] width 9 height 9
click at [560, 22] on mat-icon "account_box" at bounding box center [561, 20] width 9 height 9
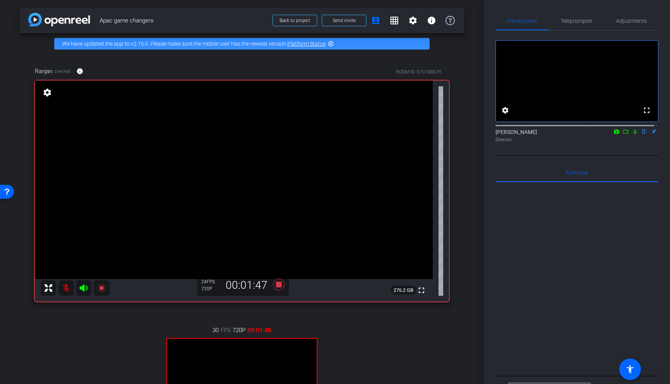
click at [61, 291] on mat-icon at bounding box center [67, 289] width 16 height 16
click at [62, 293] on mat-icon at bounding box center [67, 289] width 16 height 16
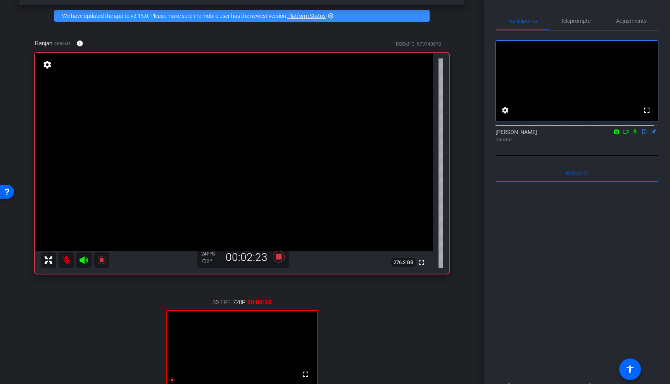
scroll to position [53, 0]
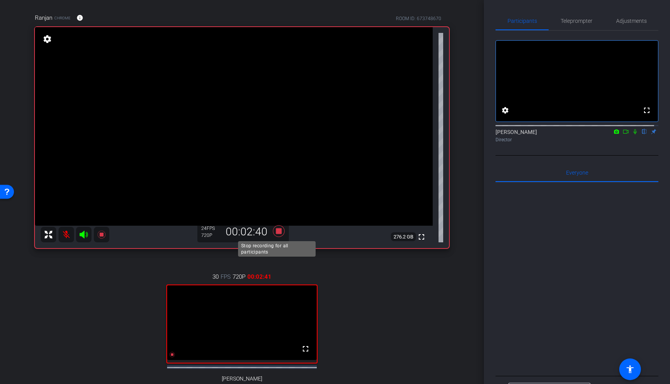
click at [275, 231] on icon at bounding box center [279, 232] width 12 height 12
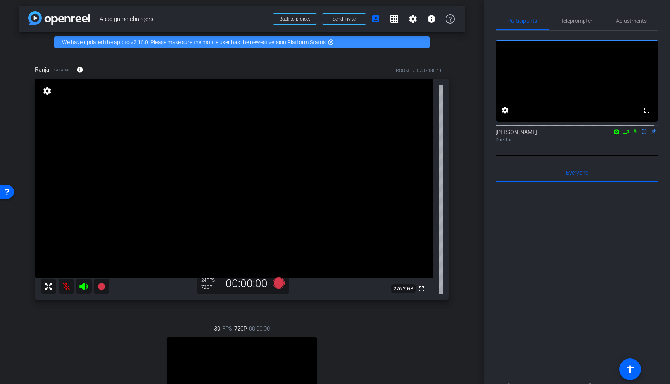
scroll to position [0, 0]
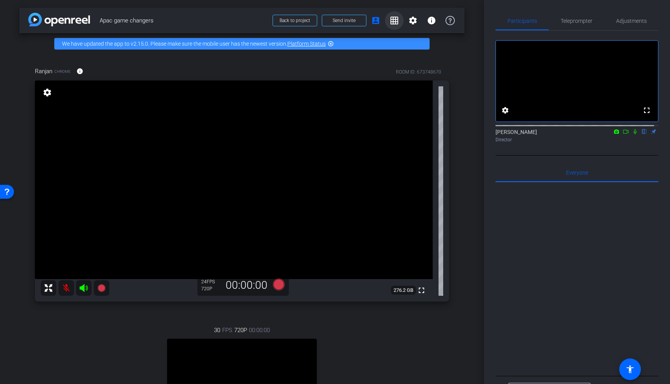
click at [393, 21] on mat-icon "grid_on" at bounding box center [394, 20] width 9 height 9
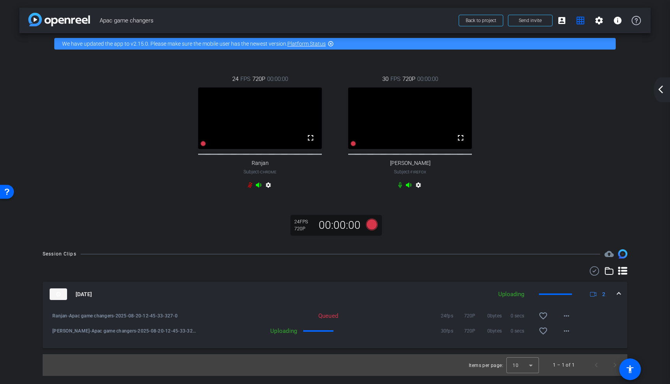
click at [571, 188] on div "24 FPS 720P 00:00:00 fullscreen Ranjan Subject - Chrome settings 30 FPS 720P 00…" at bounding box center [335, 133] width 600 height 142
click at [560, 21] on mat-icon "account_box" at bounding box center [561, 20] width 9 height 9
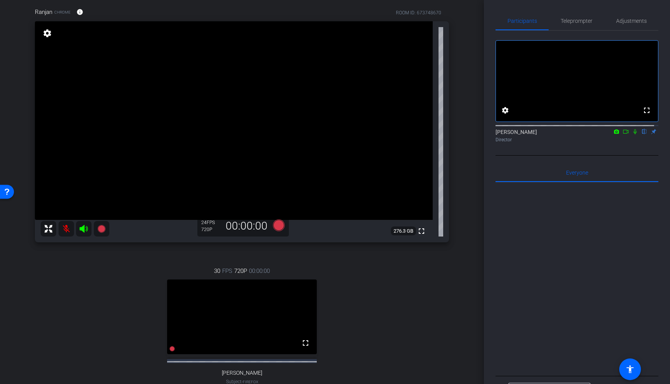
scroll to position [60, 0]
click at [403, 358] on div "30 FPS 720P 00:00:00 fullscreen [PERSON_NAME] Subject - Firefox settings" at bounding box center [242, 333] width 414 height 160
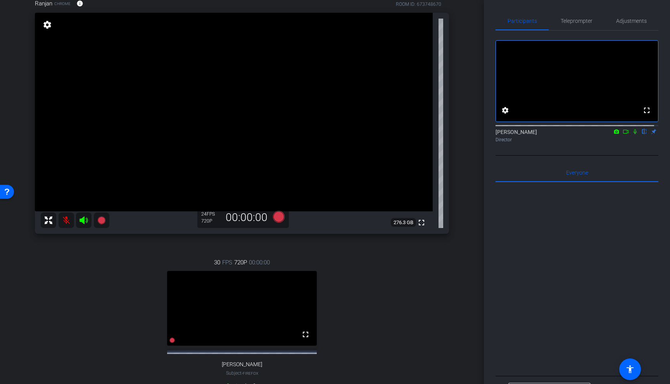
scroll to position [63, 0]
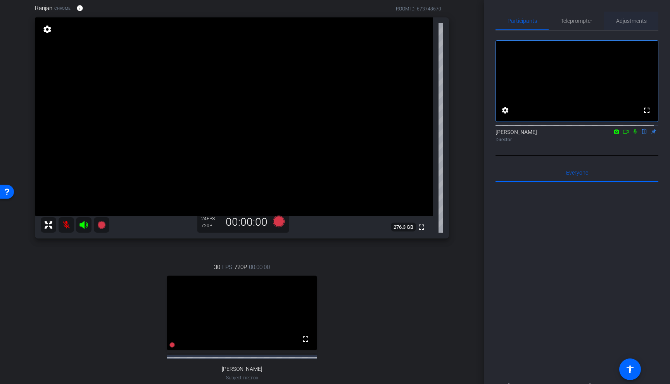
click at [616, 21] on span "Adjustments" at bounding box center [631, 20] width 31 height 5
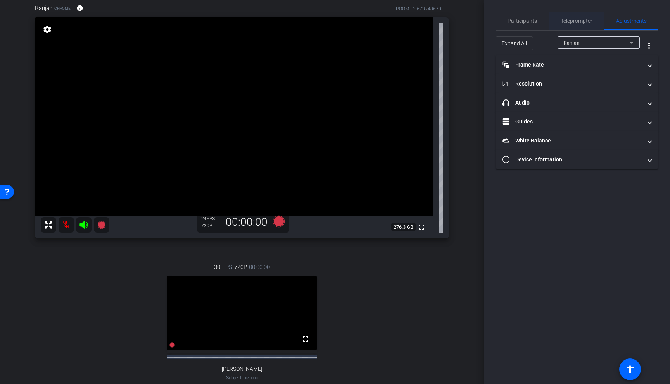
click at [585, 22] on span "Teleprompter" at bounding box center [576, 20] width 32 height 5
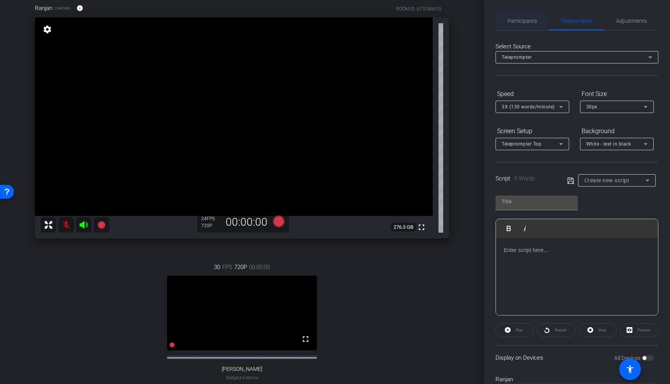
click at [529, 22] on span "Participants" at bounding box center [521, 20] width 29 height 5
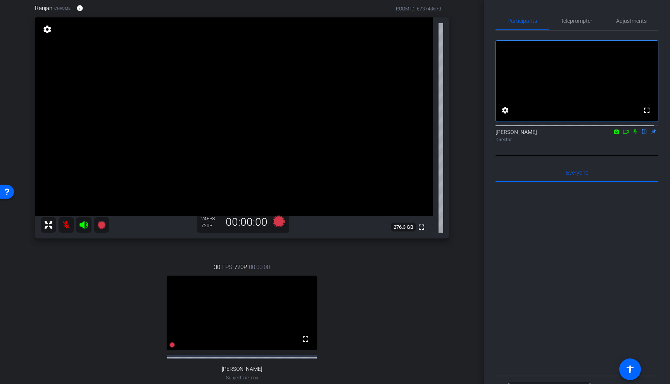
click at [549, 333] on div at bounding box center [576, 279] width 163 height 192
click at [536, 295] on div at bounding box center [576, 279] width 163 height 192
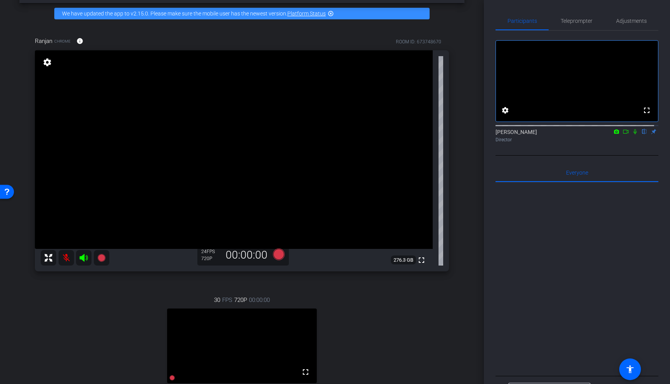
scroll to position [34, 0]
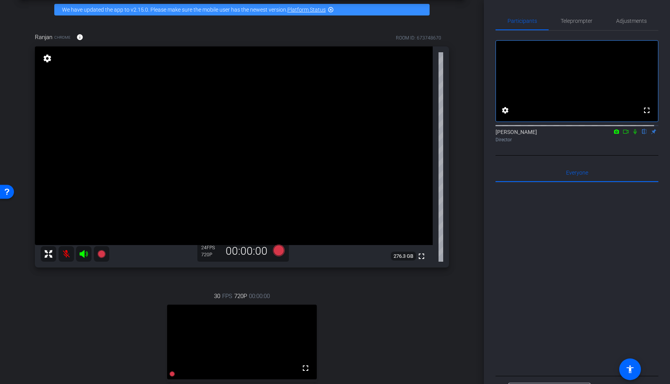
click at [632, 134] on icon at bounding box center [635, 131] width 6 height 5
click at [623, 134] on icon at bounding box center [625, 132] width 5 height 4
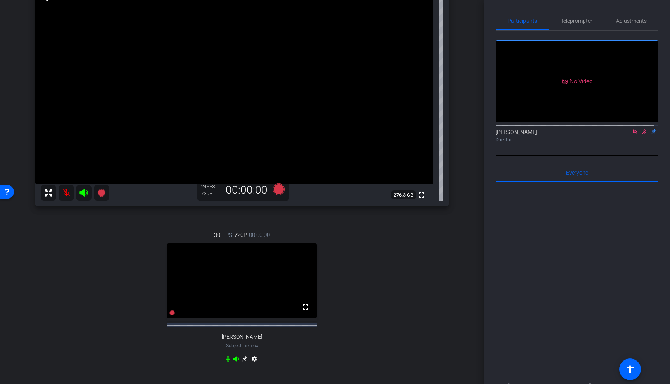
scroll to position [98, 0]
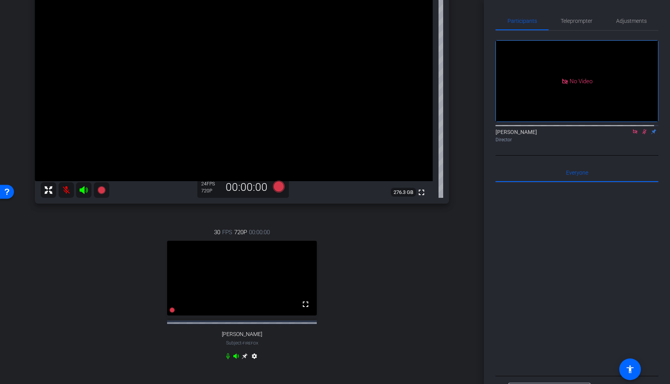
click at [641, 134] on icon at bounding box center [644, 131] width 6 height 5
click at [226, 360] on icon at bounding box center [227, 357] width 3 height 6
click at [226, 360] on icon at bounding box center [228, 357] width 5 height 6
click at [227, 360] on icon at bounding box center [228, 356] width 6 height 6
click at [235, 360] on icon at bounding box center [236, 356] width 6 height 6
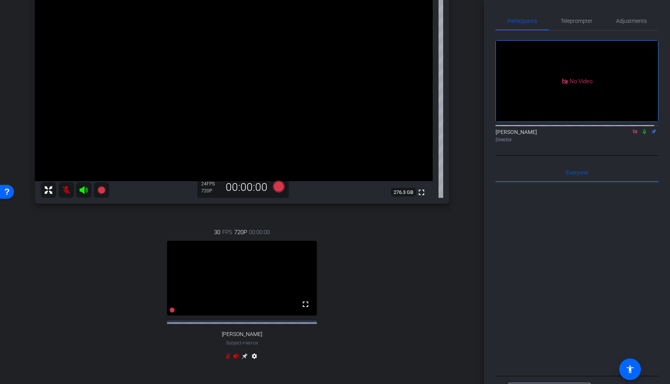
click at [309, 359] on div "30 FPS 720P 00:00:00 fullscreen [PERSON_NAME] Subject - Firefox settings" at bounding box center [242, 295] width 414 height 160
click at [460, 315] on div "Ranjan Chrome info ROOM ID: 673748670 fullscreen settings 276.3 GB 24 FPS 720P …" at bounding box center [241, 169] width 445 height 427
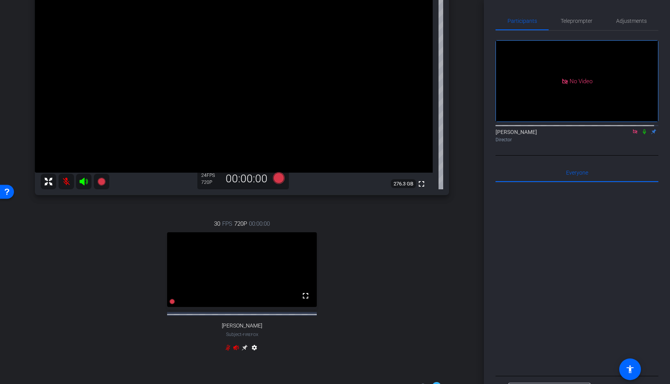
scroll to position [0, 0]
